Goal: Information Seeking & Learning: Learn about a topic

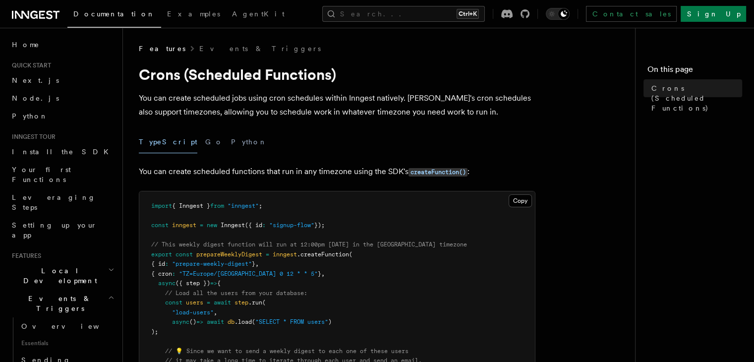
scroll to position [125, 0]
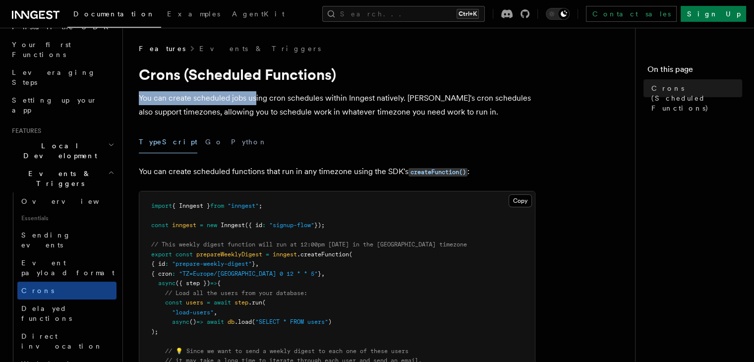
drag, startPoint x: 133, startPoint y: 99, endPoint x: 254, endPoint y: 102, distance: 121.0
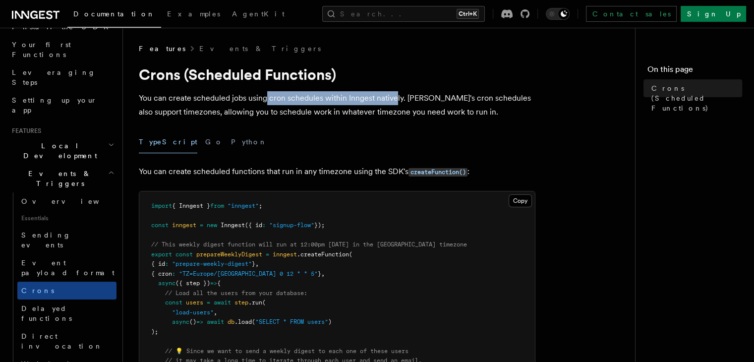
drag, startPoint x: 266, startPoint y: 102, endPoint x: 396, endPoint y: 100, distance: 129.9
click at [396, 100] on p "You can create scheduled jobs using cron schedules within Inngest natively. Inn…" at bounding box center [337, 105] width 397 height 28
click at [446, 104] on p "You can create scheduled jobs using cron schedules within Inngest natively. Inn…" at bounding box center [337, 105] width 397 height 28
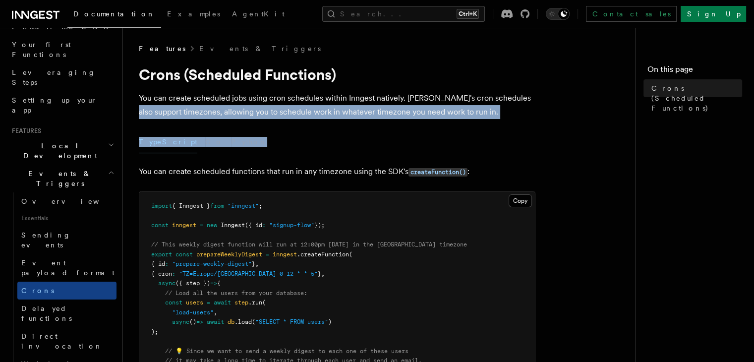
drag, startPoint x: 135, startPoint y: 111, endPoint x: 290, endPoint y: 118, distance: 154.9
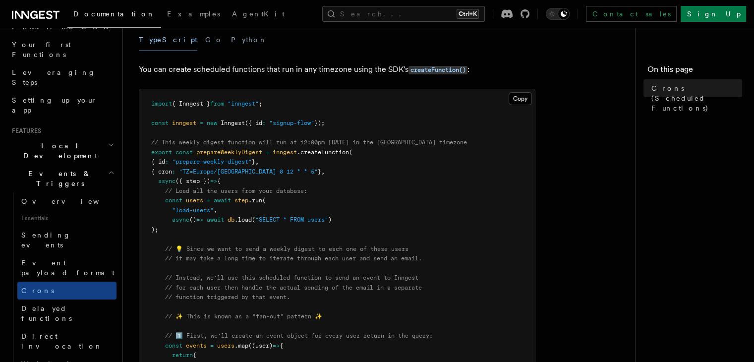
scroll to position [104, 0]
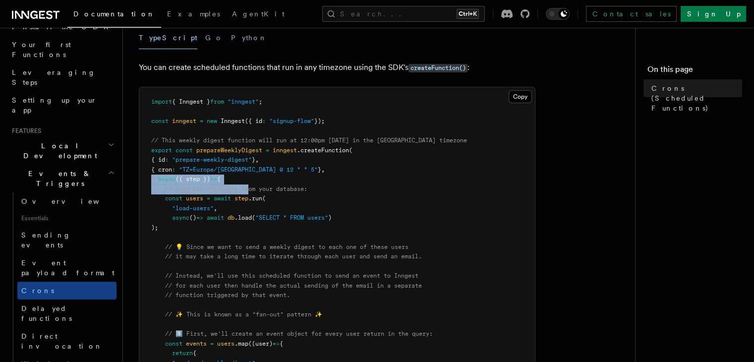
drag, startPoint x: 149, startPoint y: 176, endPoint x: 250, endPoint y: 188, distance: 101.9
click at [266, 198] on span "(" at bounding box center [263, 198] width 3 height 7
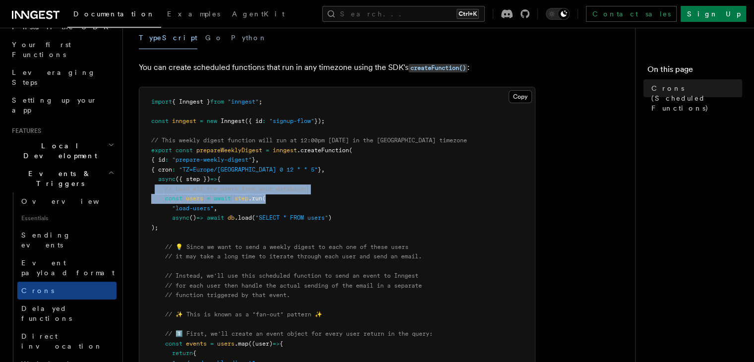
drag, startPoint x: 156, startPoint y: 191, endPoint x: 293, endPoint y: 200, distance: 137.2
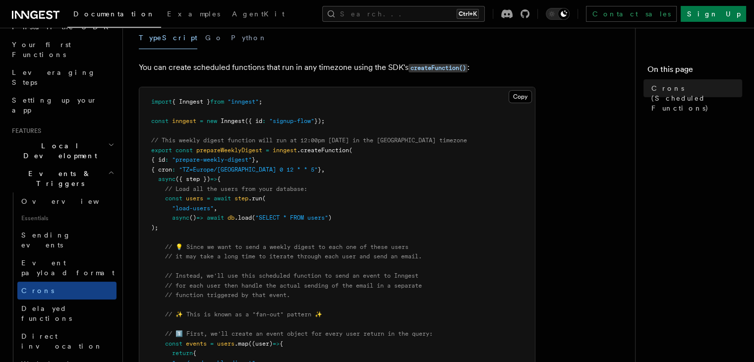
click at [270, 221] on span ""SELECT * FROM users"" at bounding box center [291, 217] width 73 height 7
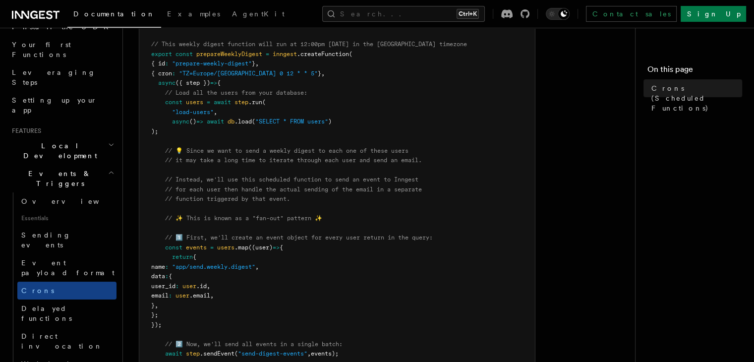
scroll to position [210, 0]
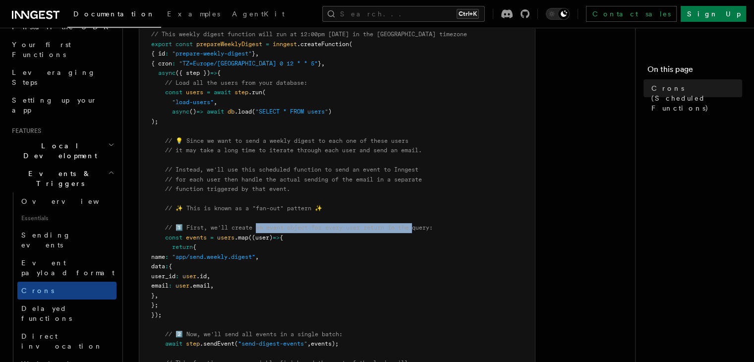
drag, startPoint x: 259, startPoint y: 230, endPoint x: 421, endPoint y: 226, distance: 161.2
click at [421, 226] on span "// 1️⃣ First, we'll create an event object for every user return in the query:" at bounding box center [299, 227] width 268 height 7
click at [323, 263] on pre "import { Inngest } from "inngest" ; const inngest = new Inngest ({ id : "signup…" at bounding box center [337, 286] width 396 height 610
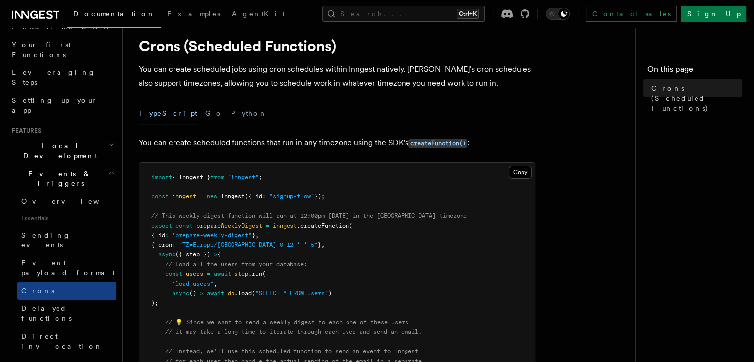
scroll to position [28, 0]
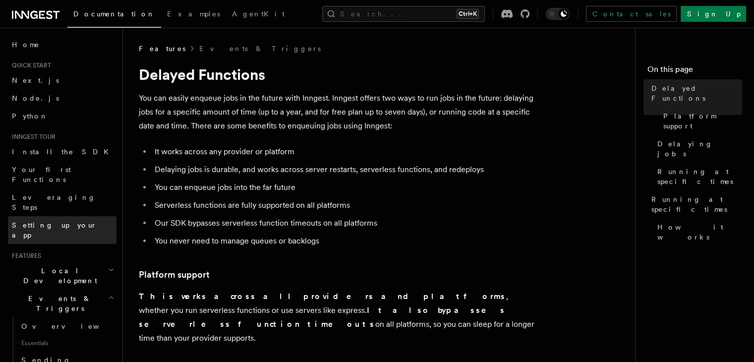
scroll to position [54, 0]
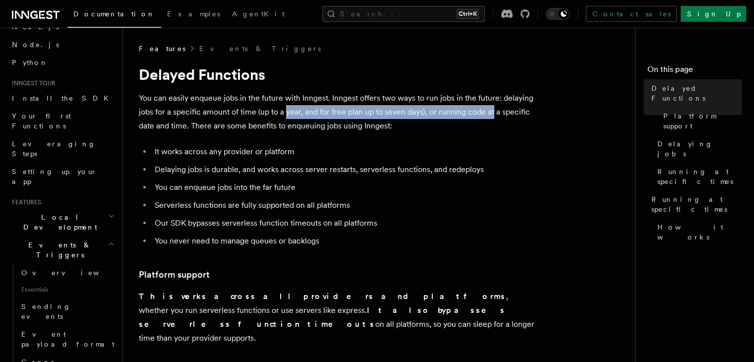
drag, startPoint x: 287, startPoint y: 114, endPoint x: 494, endPoint y: 112, distance: 207.3
click at [494, 112] on p "You can easily enqueue jobs in the future with Inngest. Inngest offers two ways…" at bounding box center [337, 112] width 397 height 42
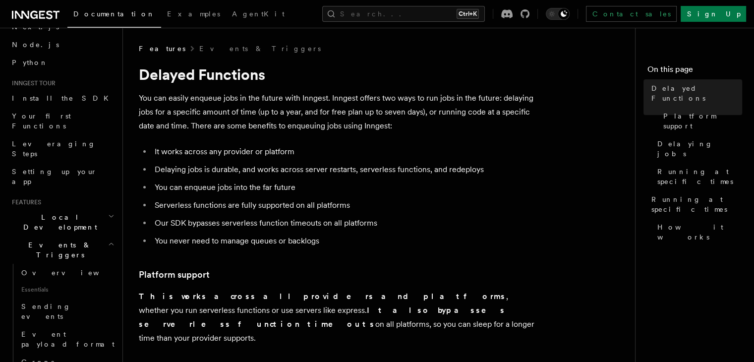
click at [372, 184] on li "You can enqueue jobs into the far future" at bounding box center [344, 188] width 384 height 14
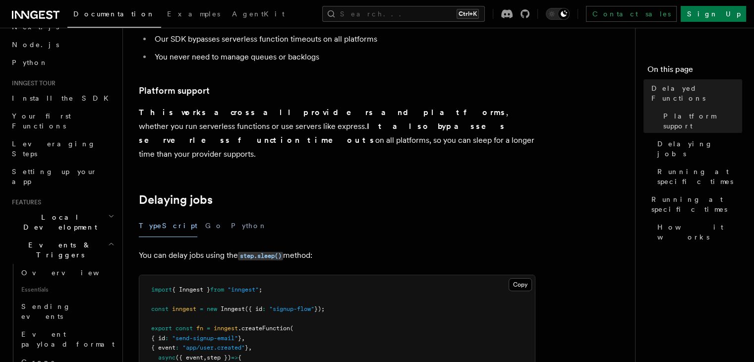
scroll to position [186, 0]
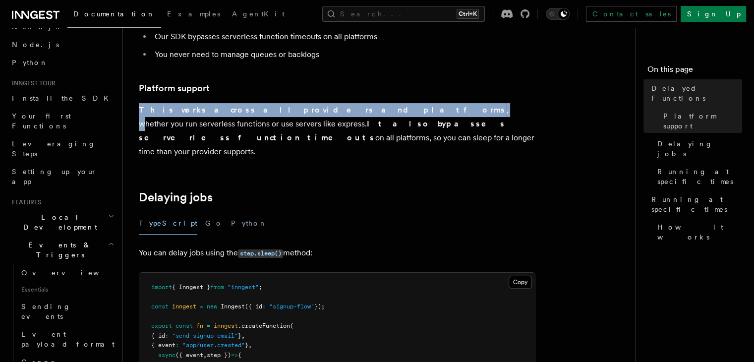
drag, startPoint x: 137, startPoint y: 109, endPoint x: 312, endPoint y: 111, distance: 175.1
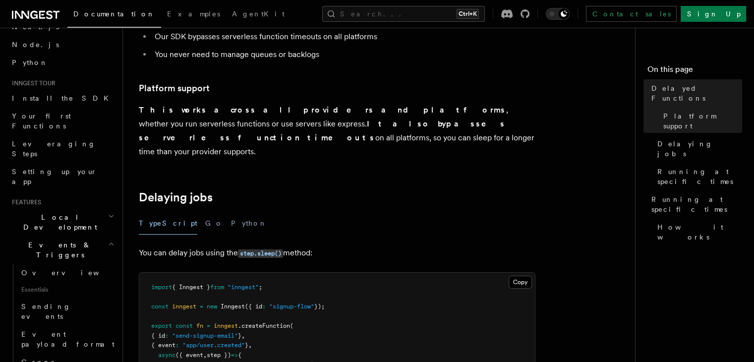
click at [430, 114] on p "This works across all providers and platforms , whether you run serverless func…" at bounding box center [337, 131] width 397 height 56
drag, startPoint x: 137, startPoint y: 123, endPoint x: 266, endPoint y: 137, distance: 129.7
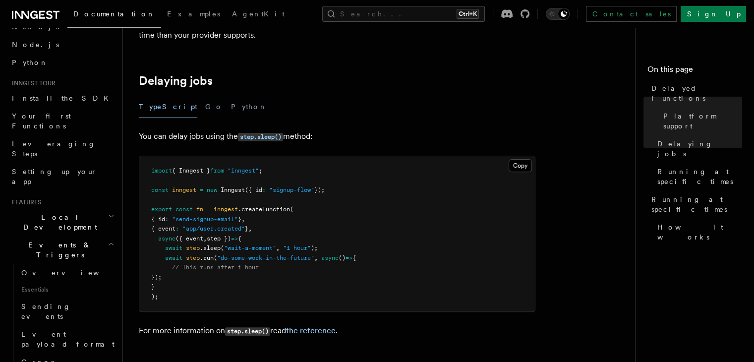
scroll to position [303, 0]
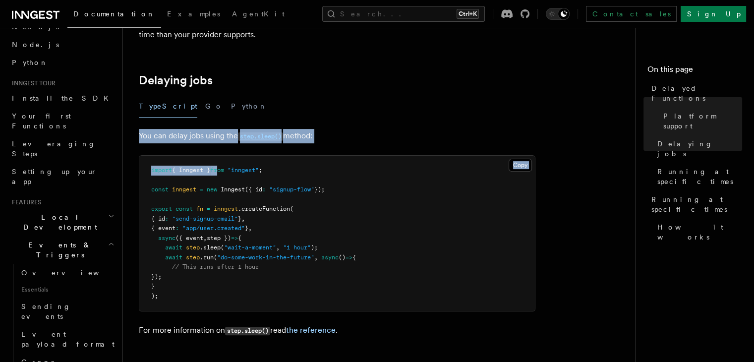
drag, startPoint x: 141, startPoint y: 121, endPoint x: 227, endPoint y: 130, distance: 86.7
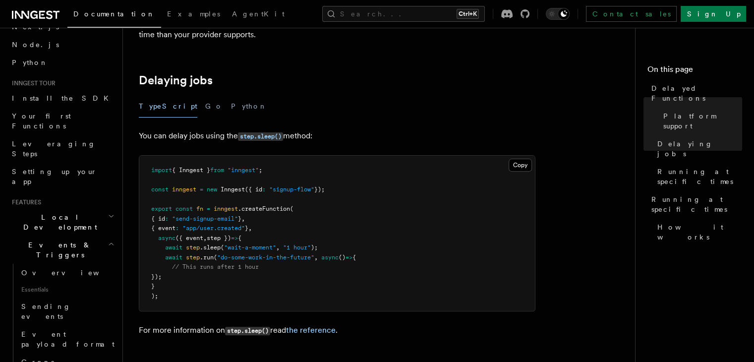
drag, startPoint x: 148, startPoint y: 175, endPoint x: 324, endPoint y: 169, distance: 176.1
click at [324, 169] on pre "import { Inngest } from "inngest" ; const inngest = new Inngest ({ id : "signup…" at bounding box center [337, 233] width 396 height 155
click at [322, 195] on pre "import { Inngest } from "inngest" ; const inngest = new Inngest ({ id : "signup…" at bounding box center [337, 233] width 396 height 155
drag, startPoint x: 145, startPoint y: 191, endPoint x: 257, endPoint y: 200, distance: 112.4
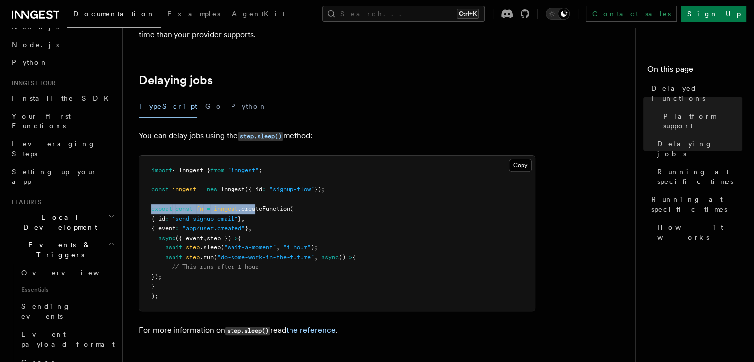
click at [257, 200] on pre "import { Inngest } from "inngest" ; const inngest = new Inngest ({ id : "signup…" at bounding box center [337, 233] width 396 height 155
click at [238, 235] on span "=>" at bounding box center [234, 238] width 7 height 7
drag, startPoint x: 156, startPoint y: 206, endPoint x: 262, endPoint y: 217, distance: 106.6
click at [262, 217] on code "import { Inngest } from "inngest" ; const inngest = new Inngest ({ id : "signup…" at bounding box center [253, 233] width 205 height 133
click at [265, 219] on pre "import { Inngest } from "inngest" ; const inngest = new Inngest ({ id : "signup…" at bounding box center [337, 233] width 396 height 155
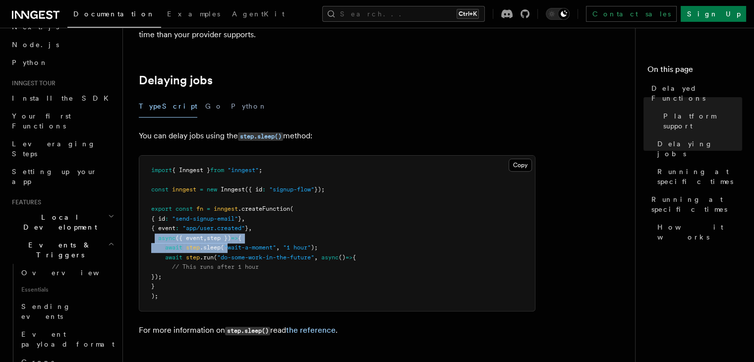
drag, startPoint x: 155, startPoint y: 222, endPoint x: 231, endPoint y: 233, distance: 76.7
click at [231, 233] on code "import { Inngest } from "inngest" ; const inngest = new Inngest ({ id : "signup…" at bounding box center [253, 233] width 205 height 133
click at [259, 238] on pre "import { Inngest } from "inngest" ; const inngest = new Inngest ({ id : "signup…" at bounding box center [337, 233] width 396 height 155
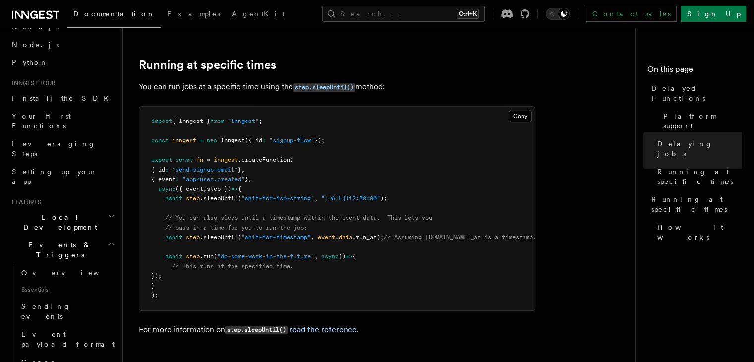
scroll to position [616, 0]
drag, startPoint x: 151, startPoint y: 105, endPoint x: 356, endPoint y: 129, distance: 206.8
click at [356, 129] on pre "import { Inngest } from "inngest" ; const inngest = new Inngest ({ id : "signup…" at bounding box center [337, 208] width 396 height 204
click at [264, 159] on pre "import { Inngest } from "inngest" ; const inngest = new Inngest ({ id : "signup…" at bounding box center [337, 208] width 396 height 204
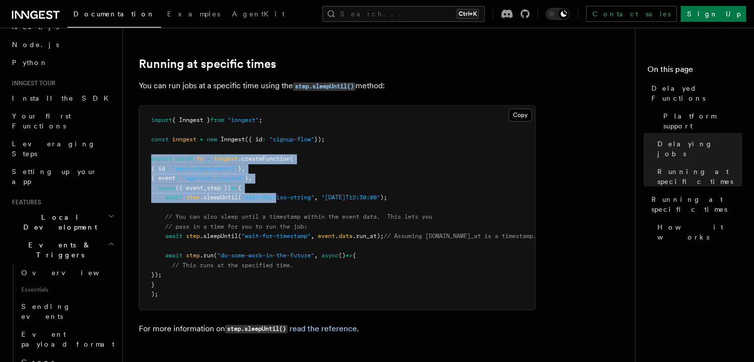
drag, startPoint x: 153, startPoint y: 145, endPoint x: 281, endPoint y: 180, distance: 133.0
click at [281, 180] on code "import { Inngest } from "inngest" ; const inngest = new Inngest ({ id : "signup…" at bounding box center [343, 207] width 385 height 181
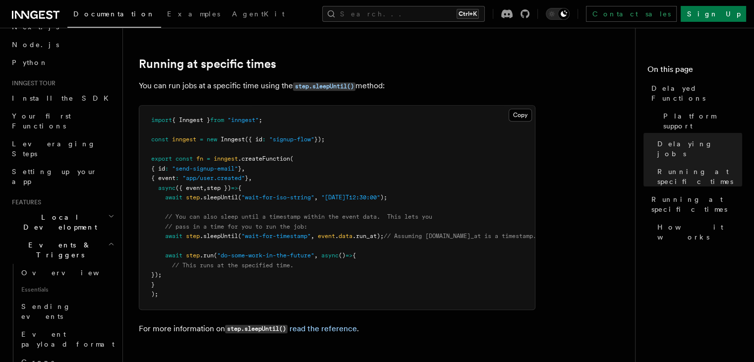
click at [309, 190] on pre "import { Inngest } from "inngest" ; const inngest = new Inngest ({ id : "signup…" at bounding box center [337, 208] width 396 height 204
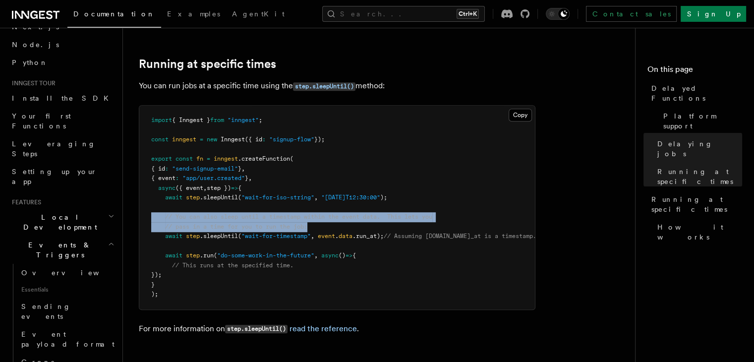
drag, startPoint x: 145, startPoint y: 203, endPoint x: 387, endPoint y: 215, distance: 242.3
click at [387, 215] on pre "import { Inngest } from "inngest" ; const inngest = new Inngest ({ id : "signup…" at bounding box center [337, 208] width 396 height 204
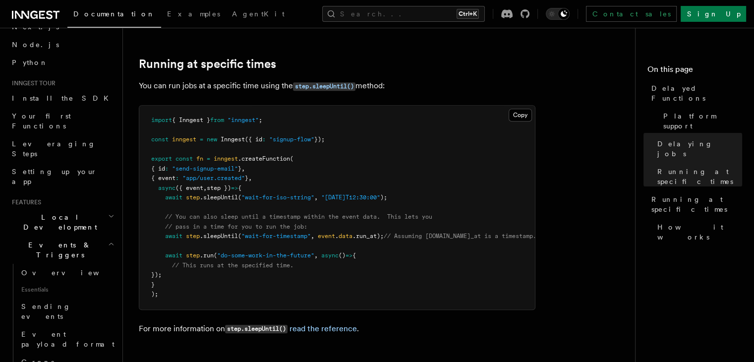
click at [333, 232] on pre "import { Inngest } from "inngest" ; const inngest = new Inngest ({ id : "signup…" at bounding box center [337, 208] width 396 height 204
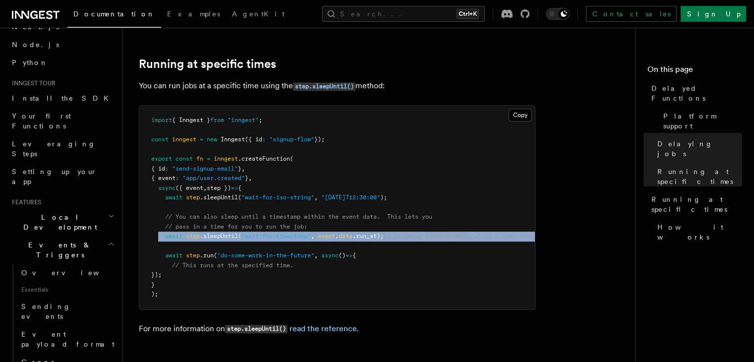
drag, startPoint x: 159, startPoint y: 221, endPoint x: 302, endPoint y: 234, distance: 144.4
click at [302, 234] on pre "import { Inngest } from "inngest" ; const inngest = new Inngest ({ id : "signup…" at bounding box center [337, 208] width 396 height 204
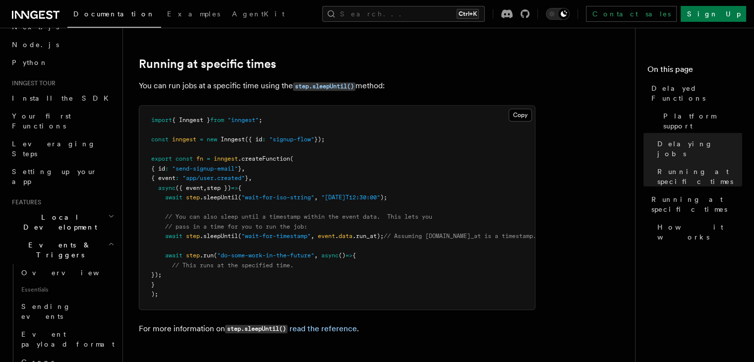
click at [331, 245] on pre "import { Inngest } from "inngest" ; const inngest = new Inngest ({ id : "signup…" at bounding box center [337, 208] width 396 height 204
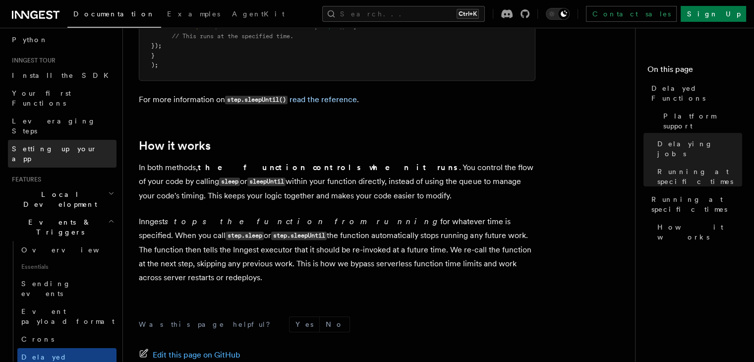
scroll to position [77, 0]
click at [222, 180] on p "In both methods, the function controls when it runs . You control the flow of y…" at bounding box center [337, 182] width 397 height 42
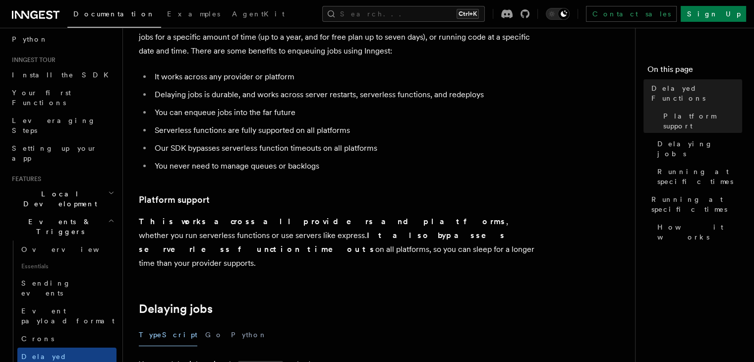
scroll to position [0, 0]
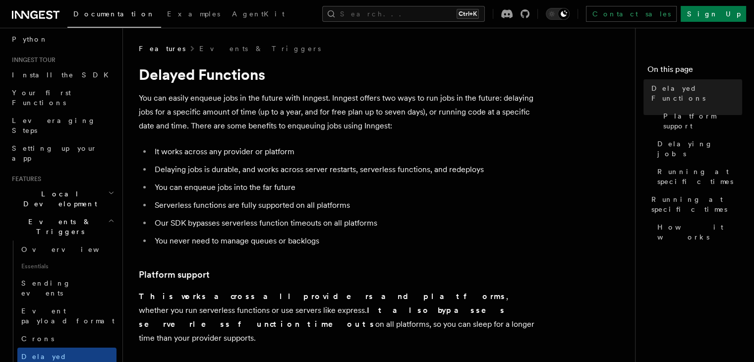
click at [230, 221] on li "Our SDK bypasses serverless function timeouts on all platforms" at bounding box center [344, 223] width 384 height 14
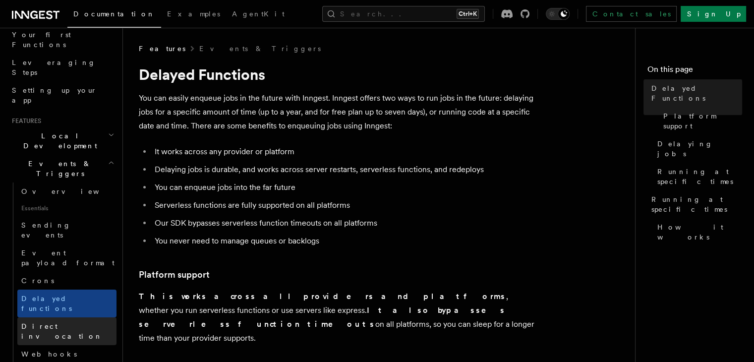
scroll to position [136, 0]
click at [300, 235] on li "You never need to manage queues or backlogs" at bounding box center [344, 241] width 384 height 14
click at [373, 211] on li "Serverless functions are fully supported on all platforms" at bounding box center [344, 205] width 384 height 14
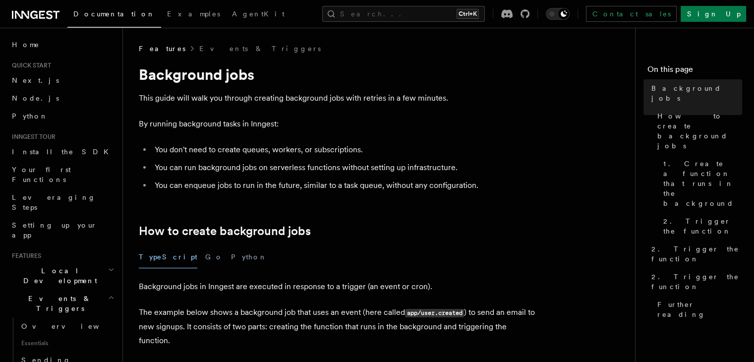
drag, startPoint x: 140, startPoint y: 153, endPoint x: 196, endPoint y: 149, distance: 56.1
click at [196, 149] on ul "You don't need to create queues, workers, or subscriptions. You can run backgro…" at bounding box center [337, 168] width 397 height 50
click at [239, 145] on li "You don't need to create queues, workers, or subscriptions." at bounding box center [344, 150] width 384 height 14
drag, startPoint x: 163, startPoint y: 167, endPoint x: 285, endPoint y: 169, distance: 122.5
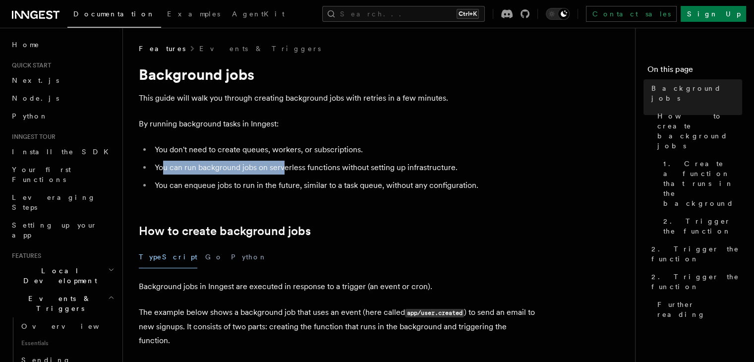
click at [285, 169] on li "You can run background jobs on serverless functions without setting up infrastr…" at bounding box center [344, 168] width 384 height 14
click at [340, 167] on li "You can run background jobs on serverless functions without setting up infrastr…" at bounding box center [344, 168] width 384 height 14
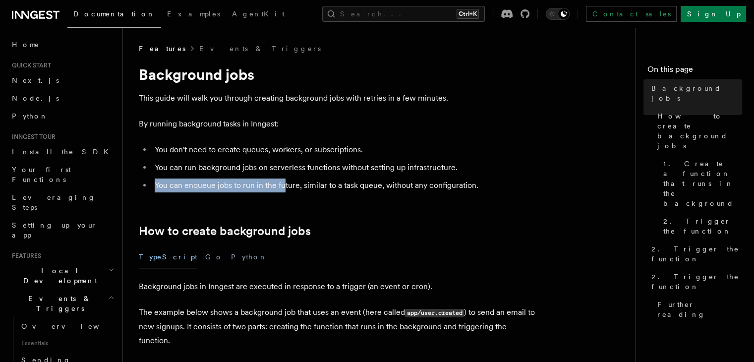
drag, startPoint x: 148, startPoint y: 184, endPoint x: 285, endPoint y: 187, distance: 136.9
click at [285, 187] on ul "You don't need to create queues, workers, or subscriptions. You can run backgro…" at bounding box center [337, 168] width 397 height 50
click at [347, 191] on li "You can enqueue jobs to run in the future, similar to a task queue, without any…" at bounding box center [344, 186] width 384 height 14
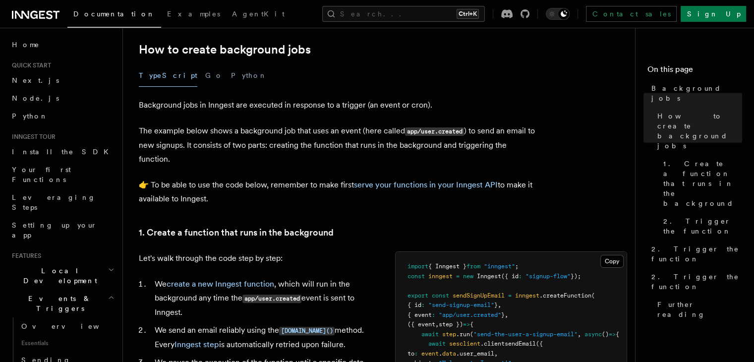
scroll to position [182, 0]
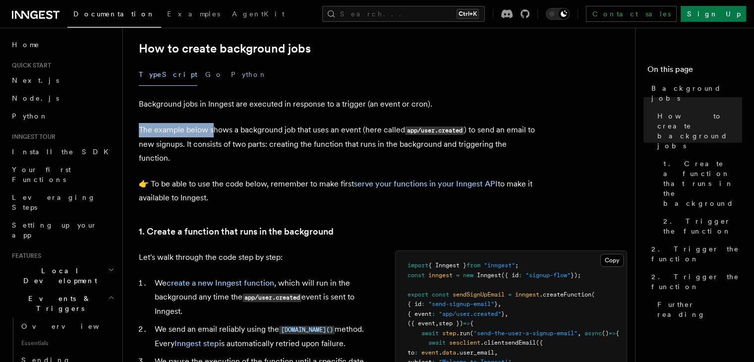
drag, startPoint x: 135, startPoint y: 132, endPoint x: 213, endPoint y: 136, distance: 78.5
click at [246, 134] on p "The example below shows a background job that uses an event (here called app/us…" at bounding box center [337, 144] width 397 height 42
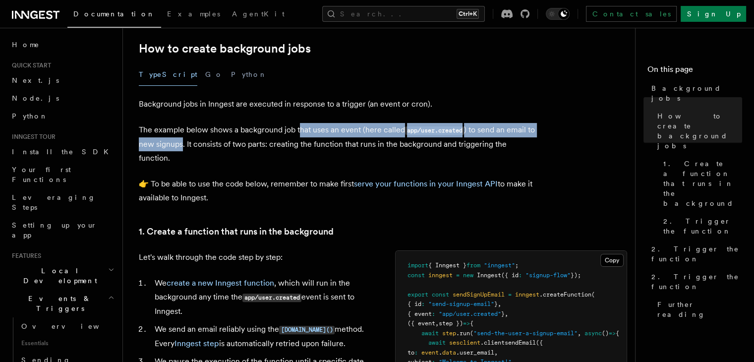
drag, startPoint x: 191, startPoint y: 145, endPoint x: 302, endPoint y: 135, distance: 110.5
click at [302, 135] on p "The example below shows a background job that uses an event (here called app/us…" at bounding box center [337, 144] width 397 height 42
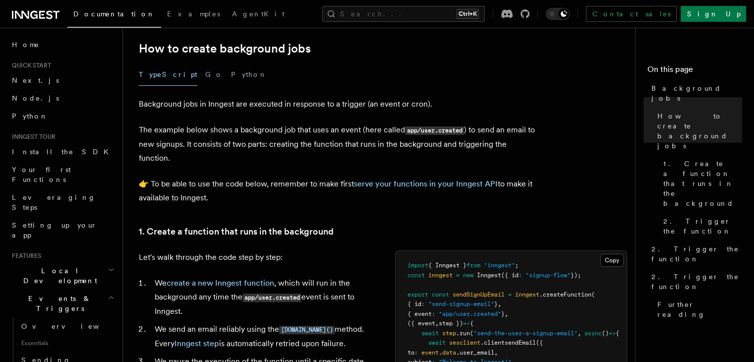
click at [331, 144] on p "The example below shows a background job that uses an event (here called app/us…" at bounding box center [337, 144] width 397 height 42
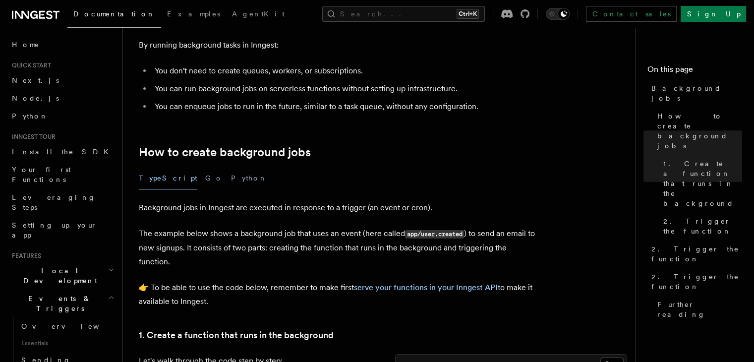
scroll to position [0, 0]
